Goal: Task Accomplishment & Management: Manage account settings

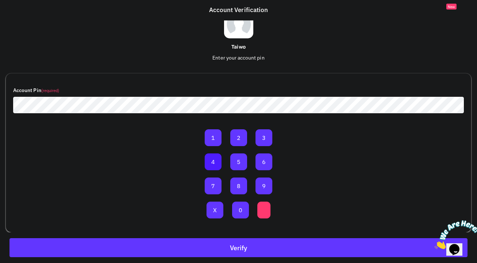
scroll to position [42, 0]
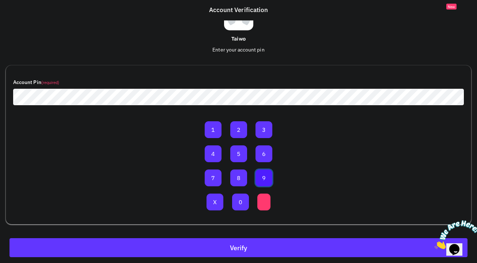
click at [260, 176] on button "9" at bounding box center [263, 177] width 17 height 17
click at [240, 201] on button "0" at bounding box center [240, 202] width 17 height 17
click at [257, 257] on div "Verify" at bounding box center [238, 247] width 477 height 31
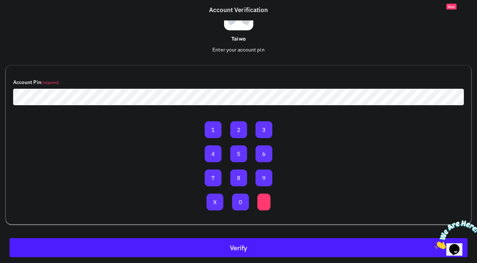
click at [267, 252] on button "Verify" at bounding box center [238, 247] width 458 height 19
